Goal: Find specific page/section: Find specific page/section

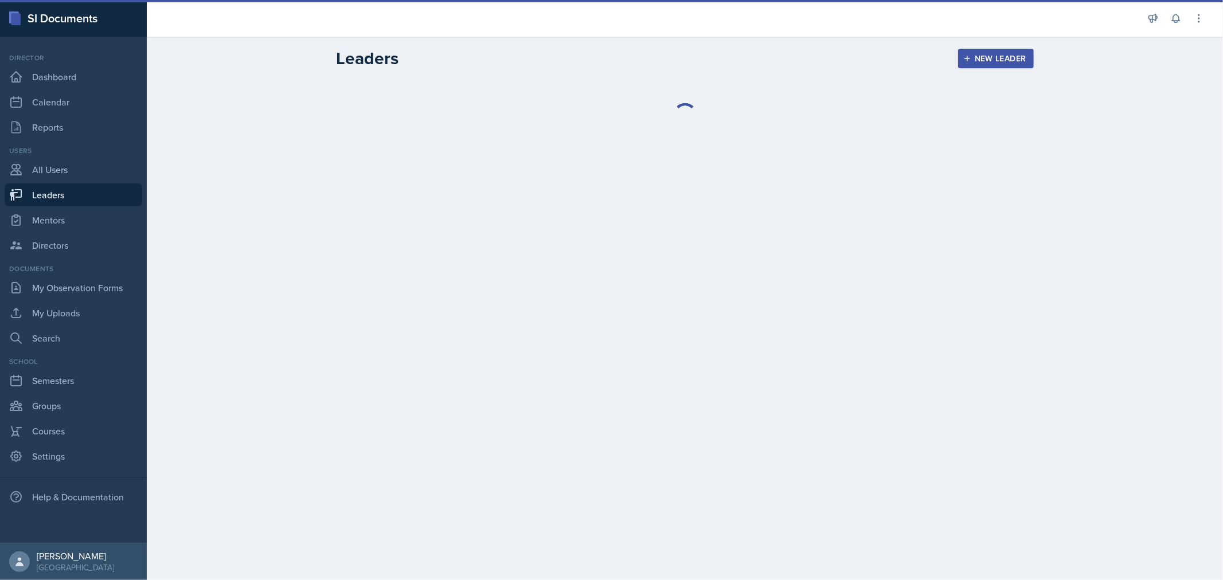
select select "0924c876-6fa7-4296-b593-7db6428ef465"
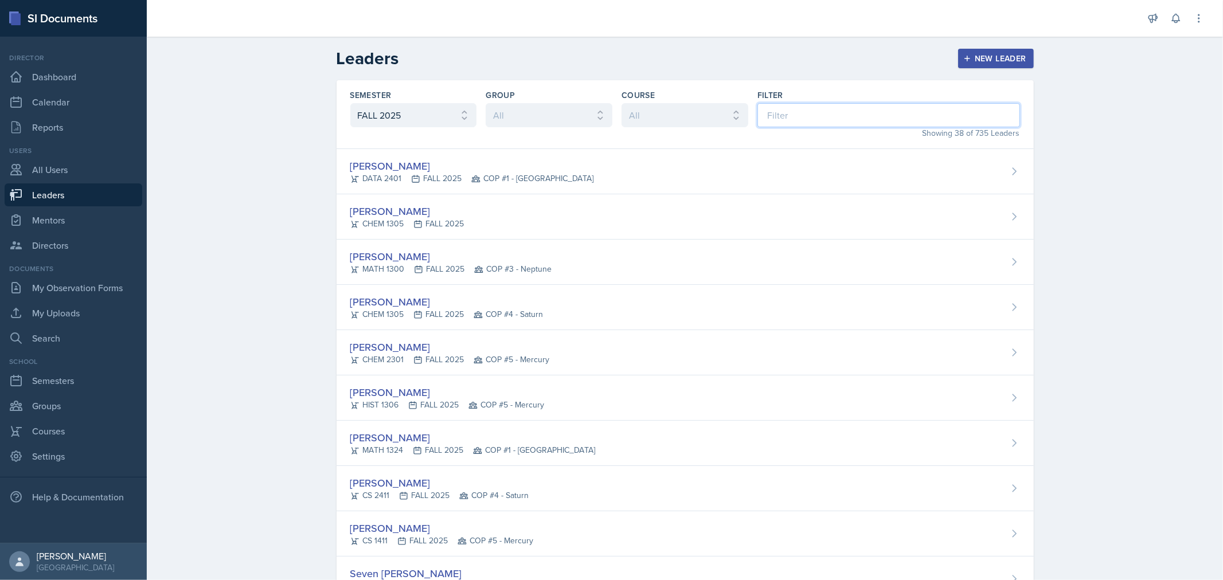
click at [791, 124] on input at bounding box center [888, 115] width 263 height 24
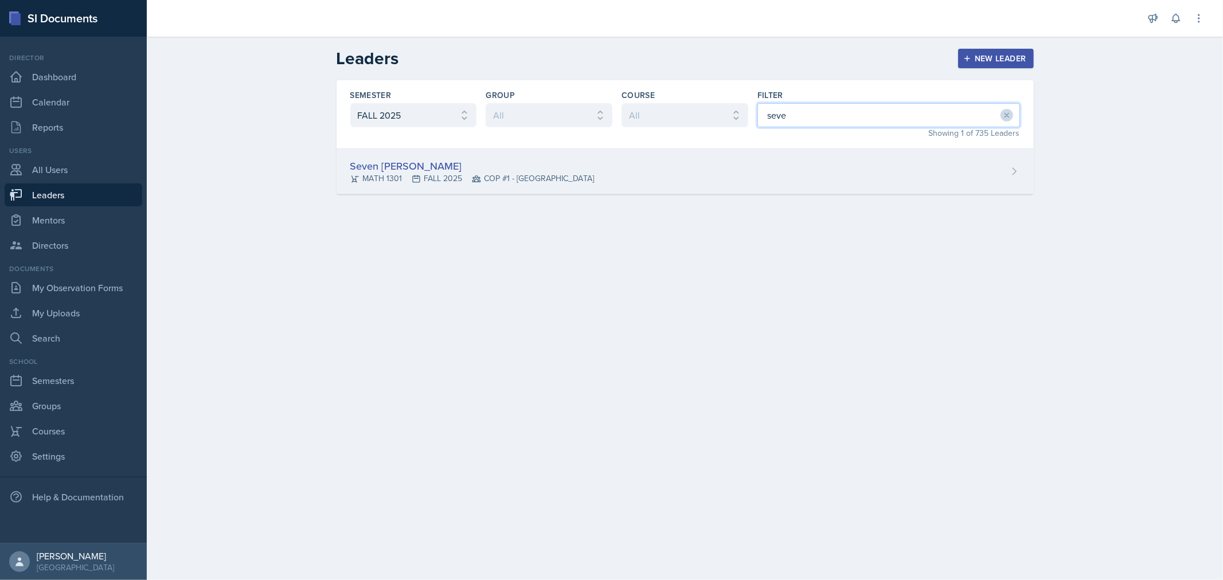
type input "seve"
click at [672, 181] on div "Seven [PERSON_NAME] MATH 1301 FALL 2025 COP #1 - [GEOGRAPHIC_DATA]" at bounding box center [685, 171] width 697 height 45
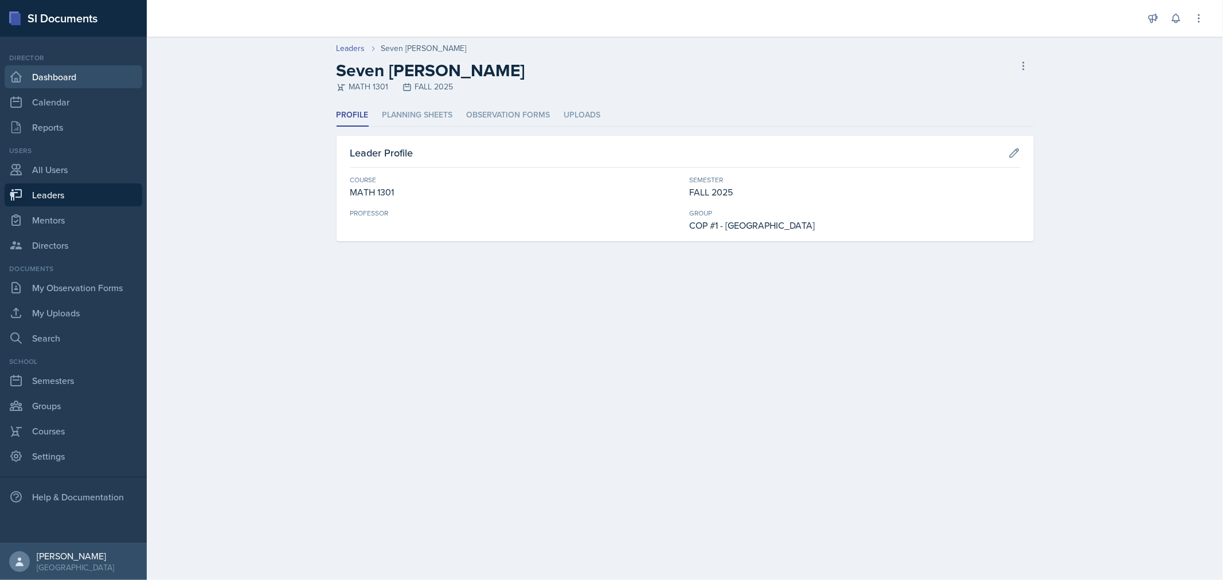
click at [49, 83] on link "Dashboard" at bounding box center [74, 76] width 138 height 23
